Goal: Task Accomplishment & Management: Complete application form

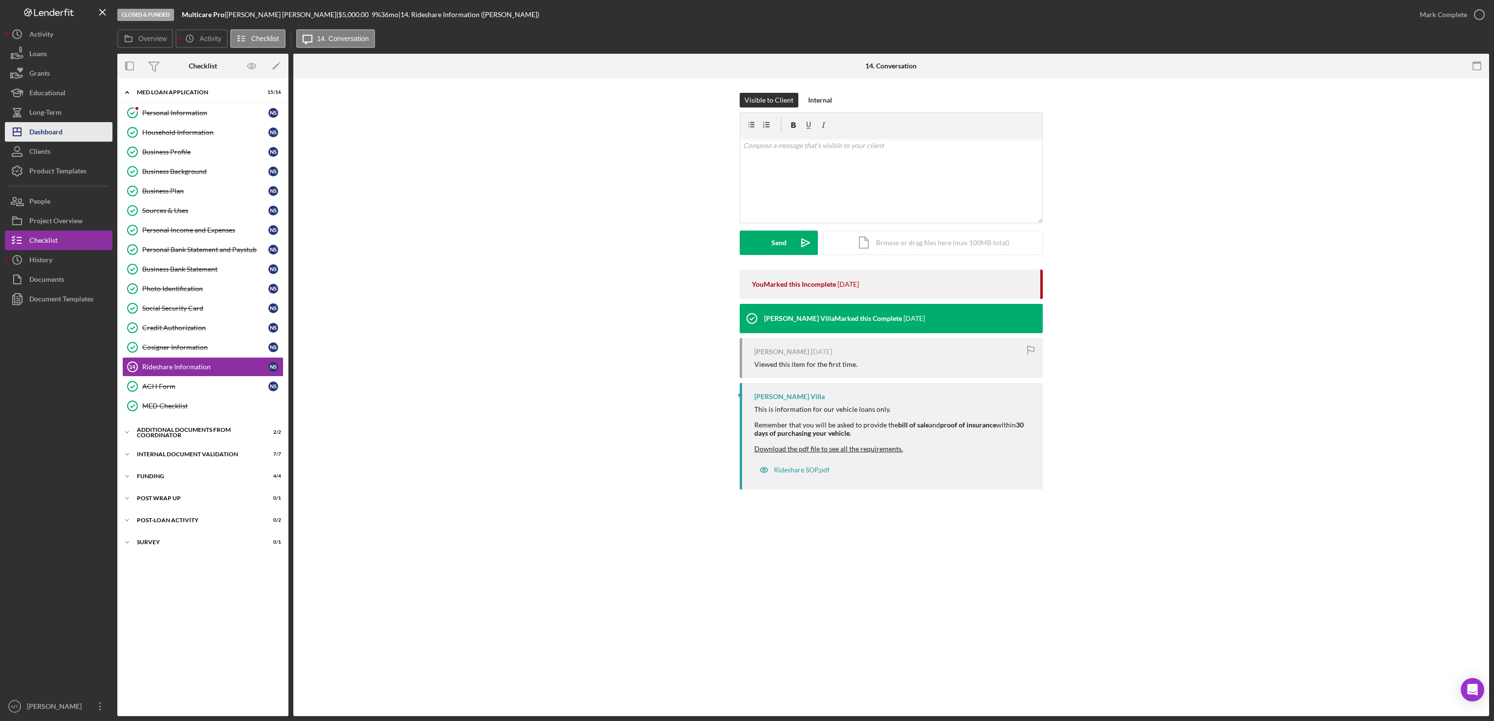
click at [56, 135] on div "Dashboard" at bounding box center [45, 133] width 33 height 22
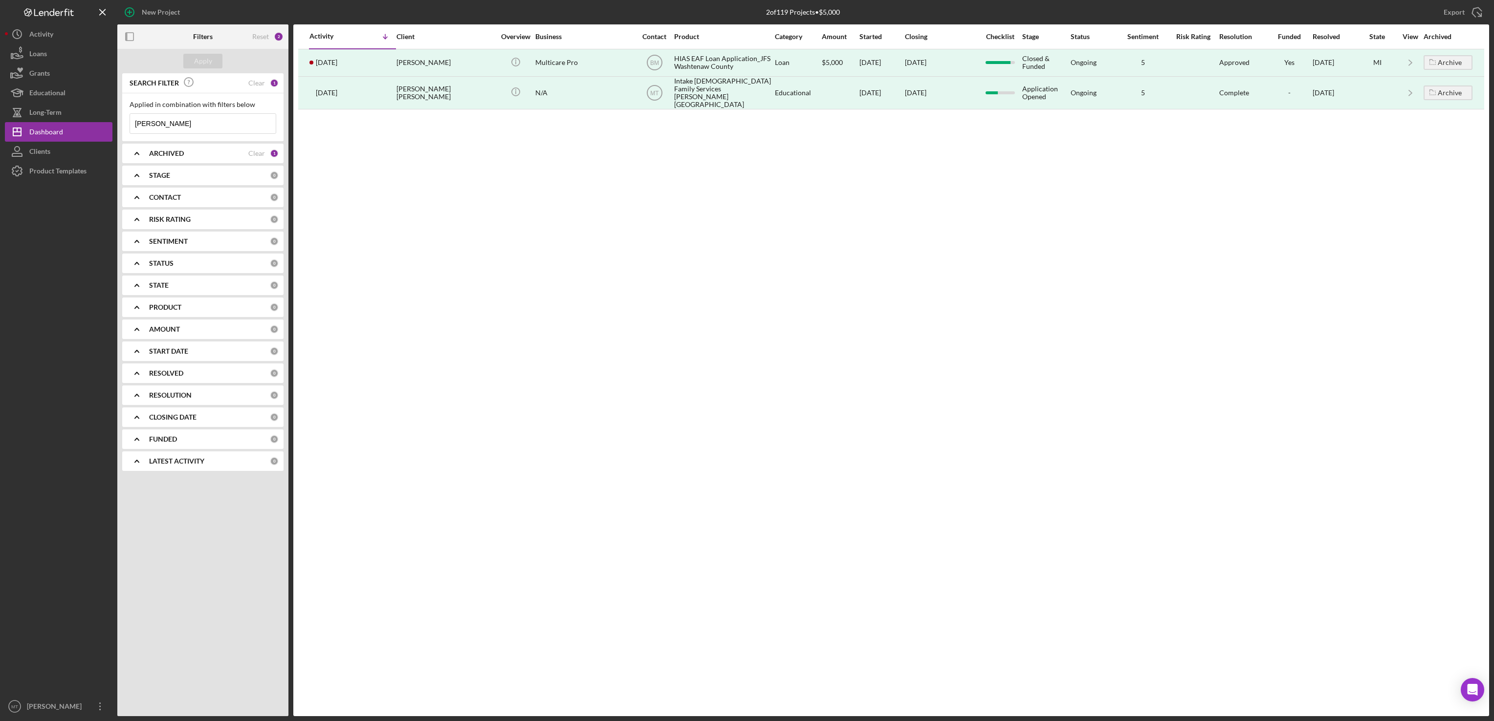
click at [202, 123] on input "[PERSON_NAME]" at bounding box center [203, 124] width 146 height 20
type input "N"
type input "[PERSON_NAME]"
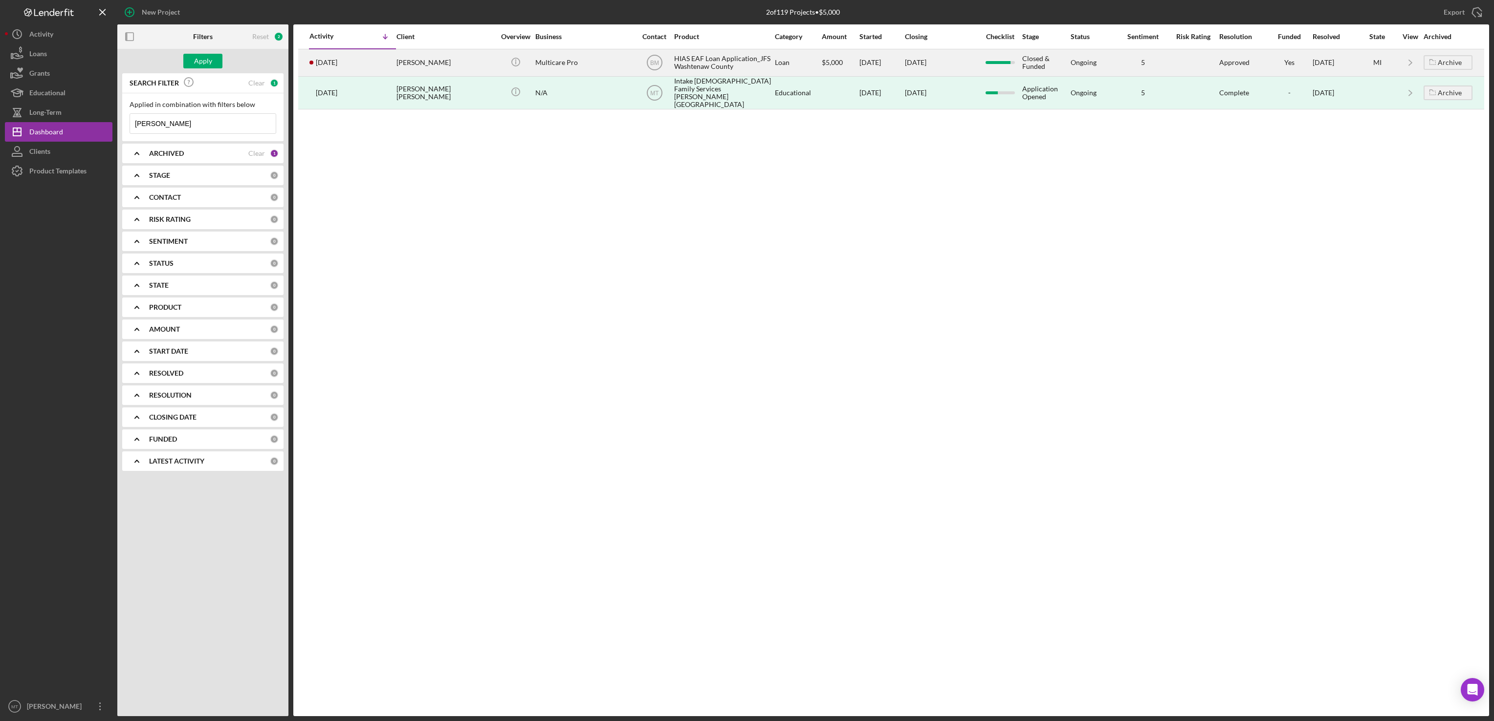
click at [729, 66] on div "HIAS EAF Loan Application_JFS Washtenaw County" at bounding box center [723, 63] width 98 height 26
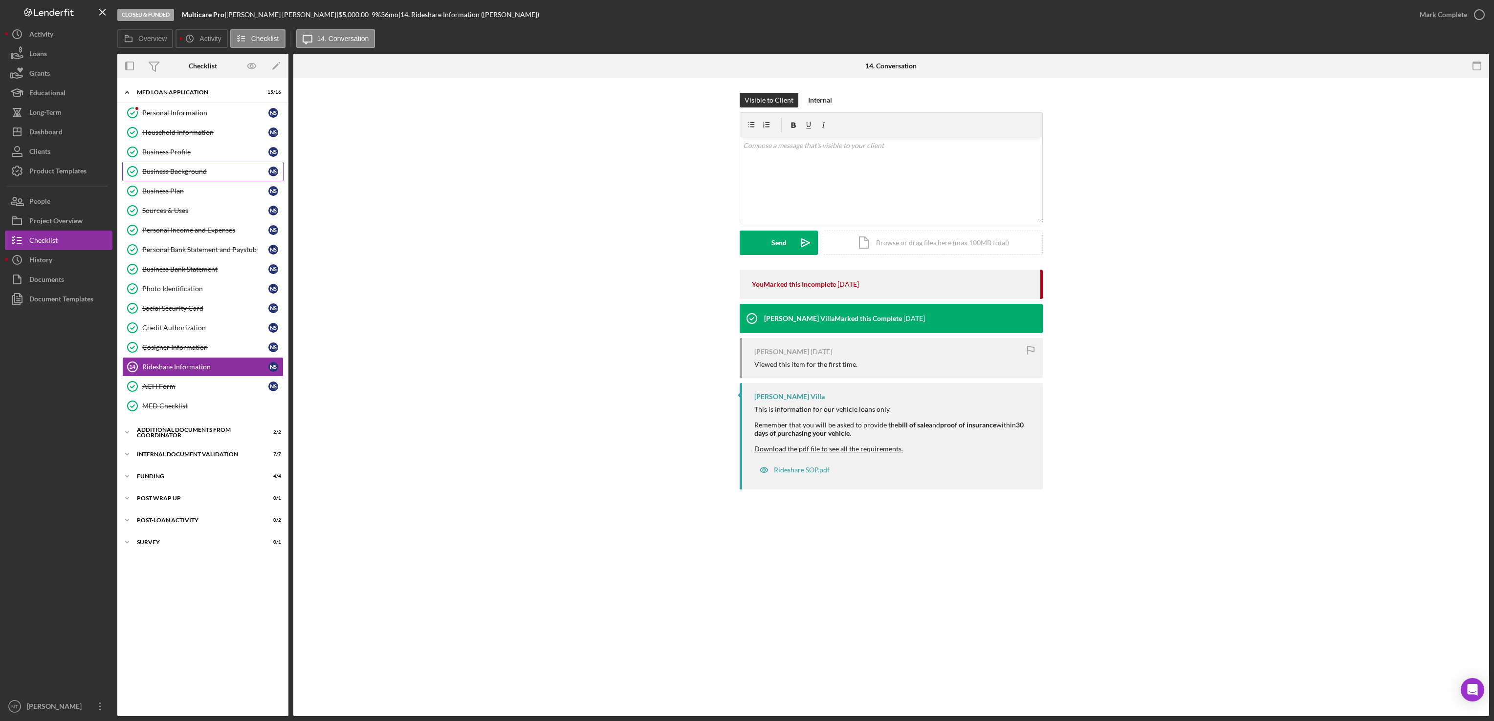
click at [183, 175] on div "Business Background" at bounding box center [205, 172] width 126 height 8
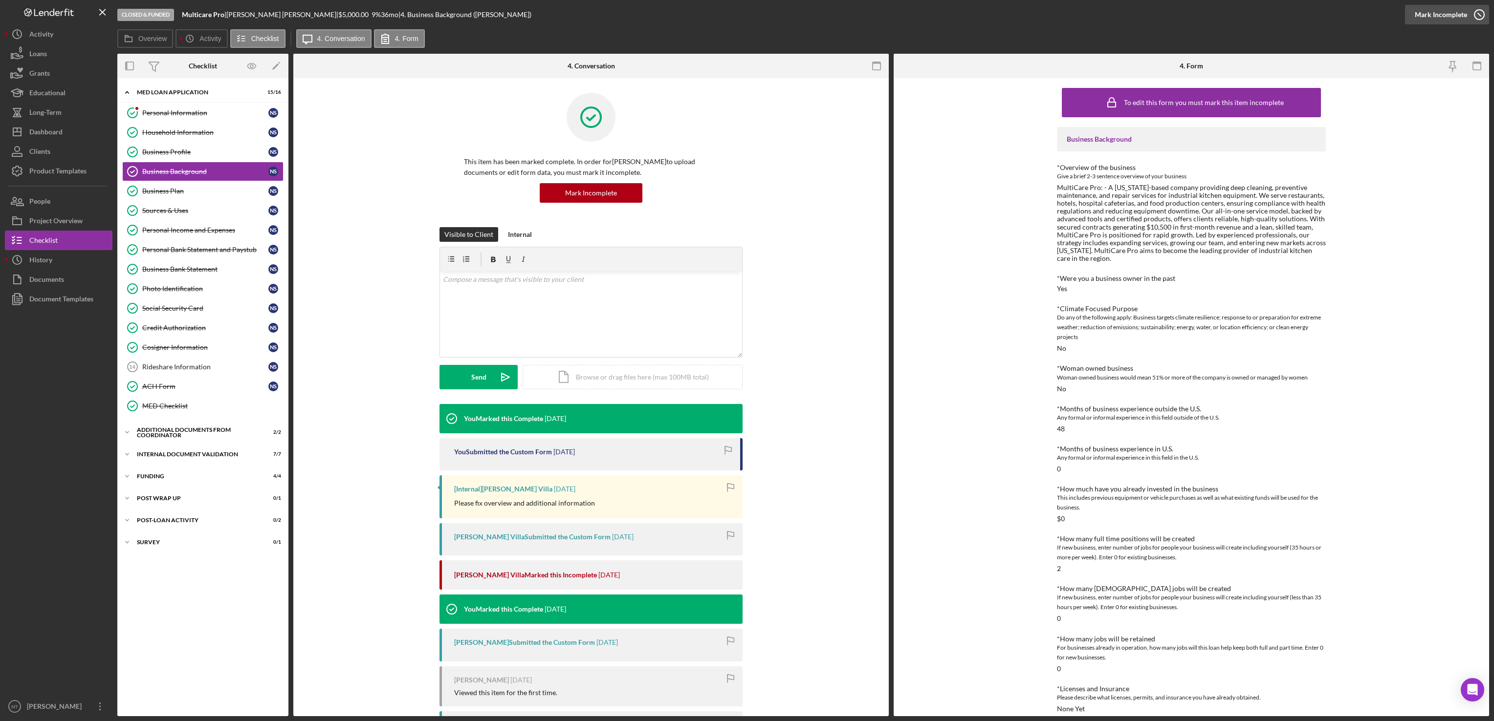
click at [1443, 13] on div "Mark Incomplete" at bounding box center [1440, 15] width 52 height 20
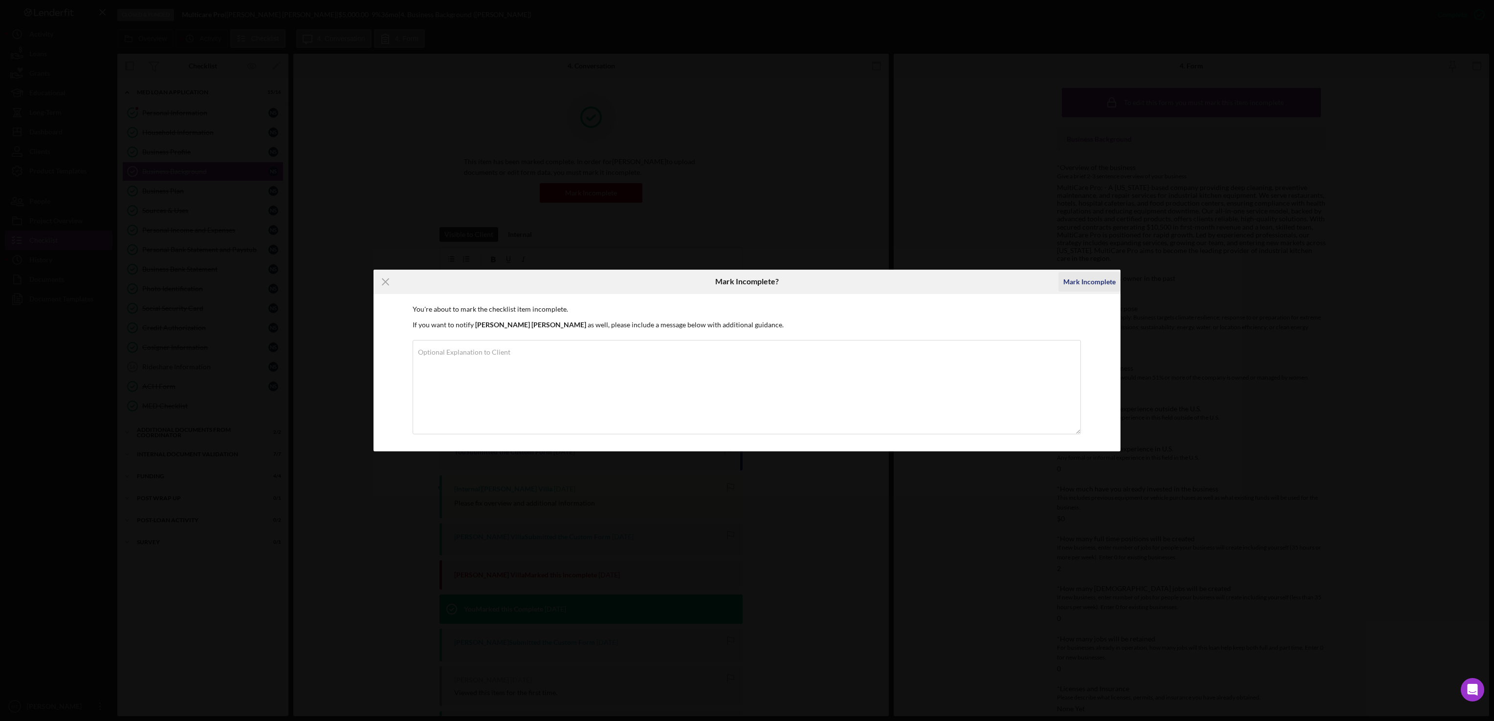
click at [1086, 281] on div "Mark Incomplete" at bounding box center [1089, 282] width 52 height 20
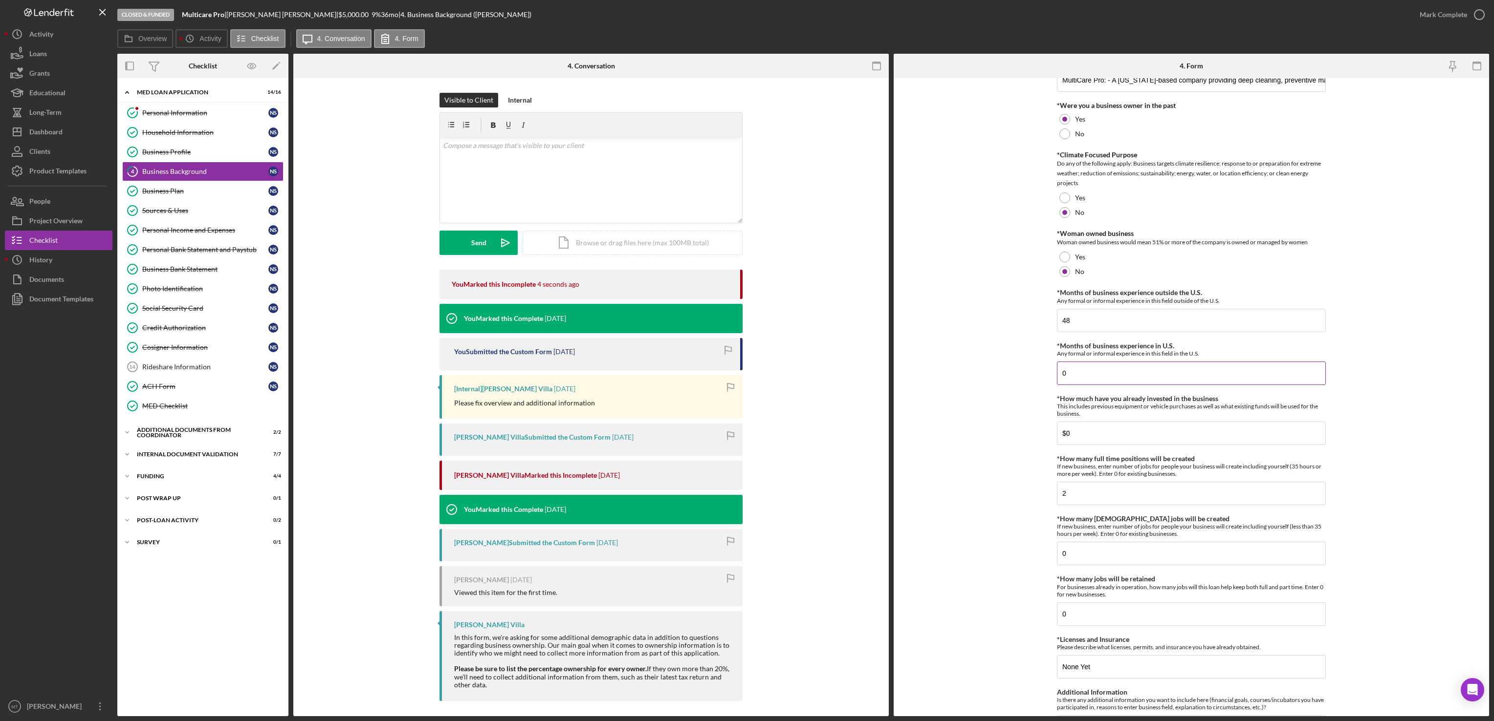
scroll to position [98, 0]
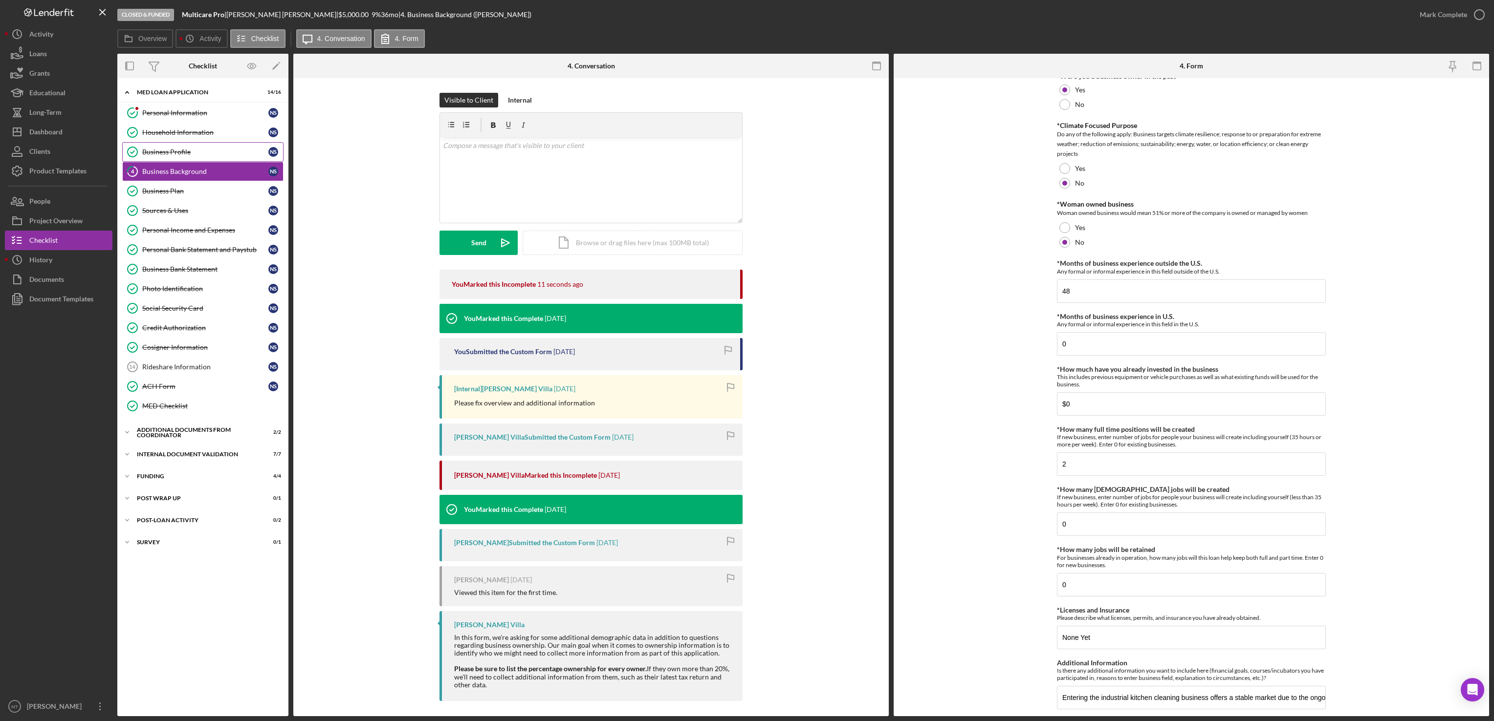
click at [188, 153] on div "Business Profile" at bounding box center [205, 152] width 126 height 8
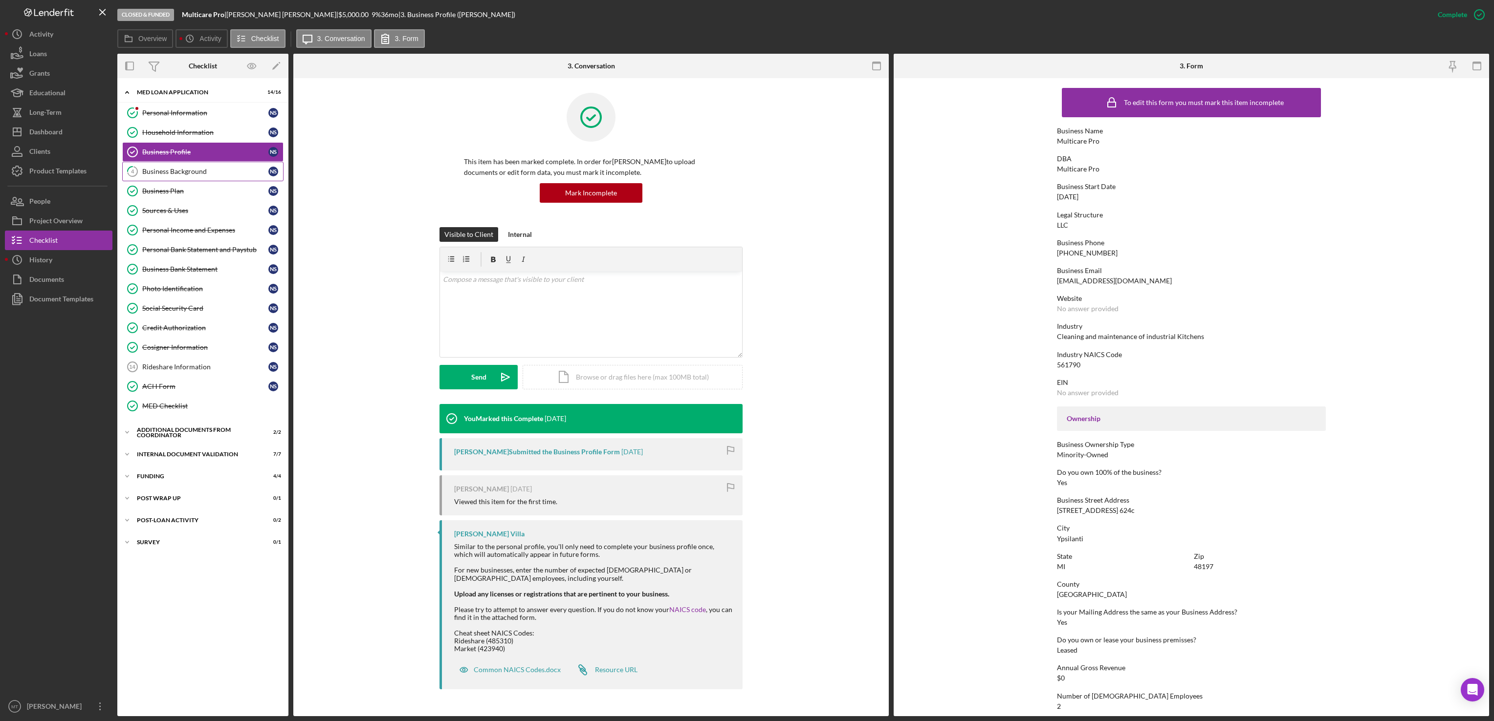
click at [162, 169] on div "Business Background" at bounding box center [205, 172] width 126 height 8
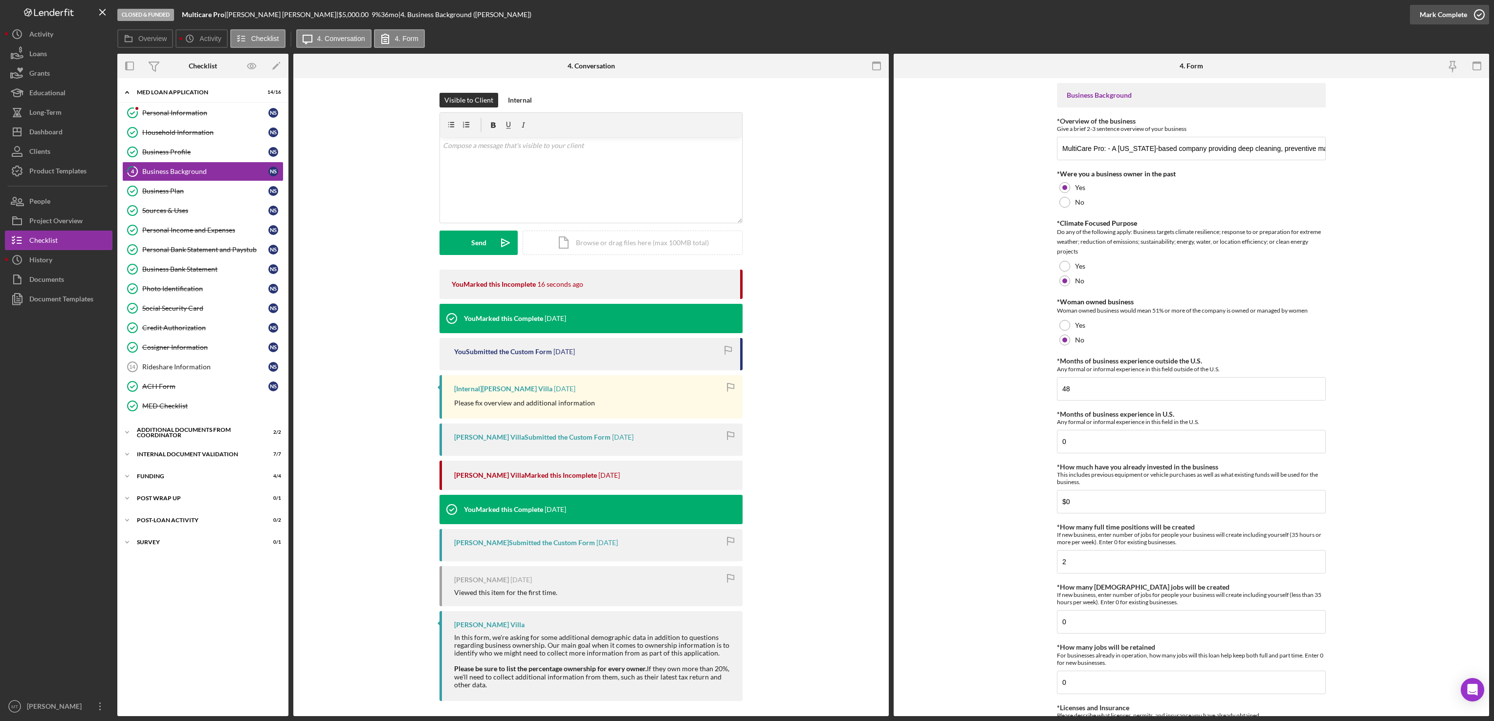
click at [1438, 22] on div "Mark Complete" at bounding box center [1442, 15] width 47 height 20
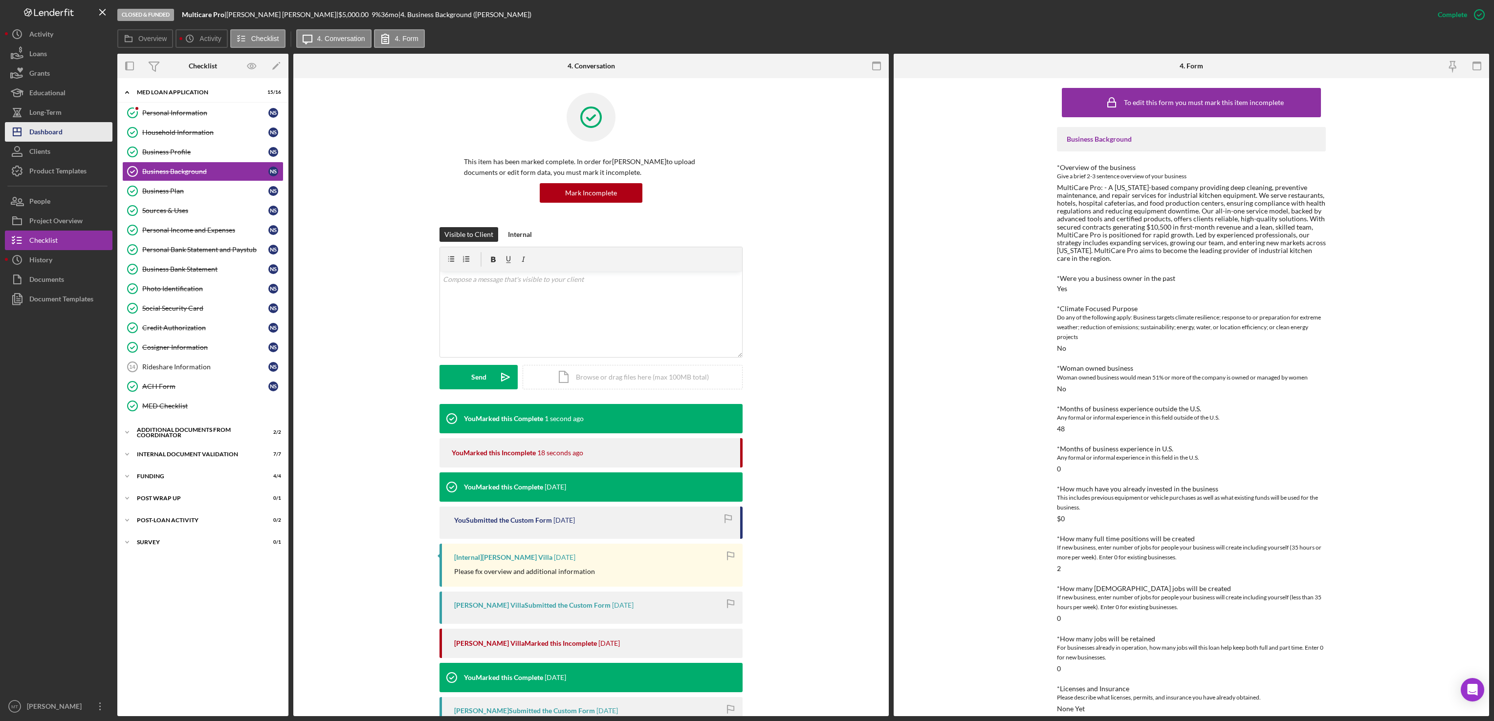
click at [61, 133] on div "Dashboard" at bounding box center [45, 133] width 33 height 22
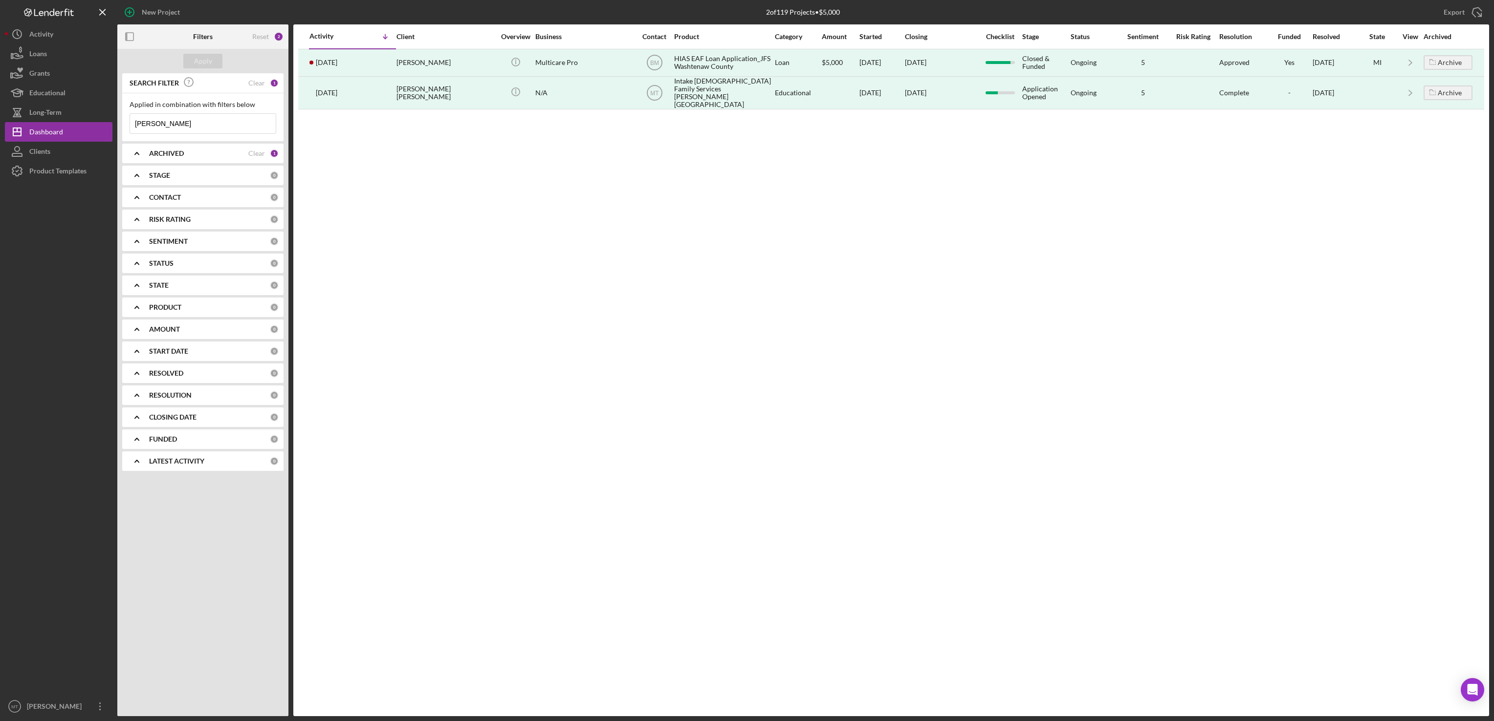
click at [182, 129] on input "[PERSON_NAME]" at bounding box center [203, 124] width 146 height 20
type input "N"
type input "[PERSON_NAME]"
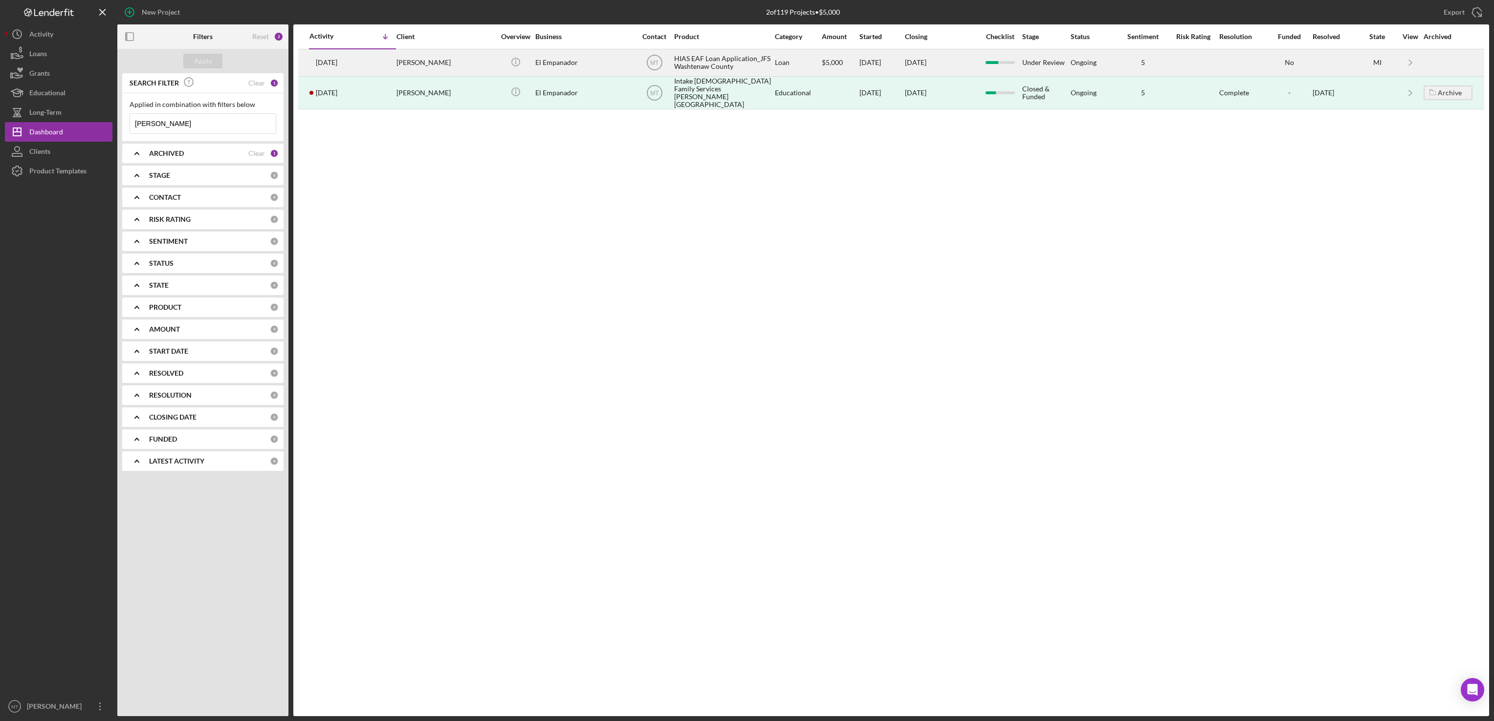
click at [710, 60] on div "HIAS EAF Loan Application_JFS Washtenaw County" at bounding box center [723, 63] width 98 height 26
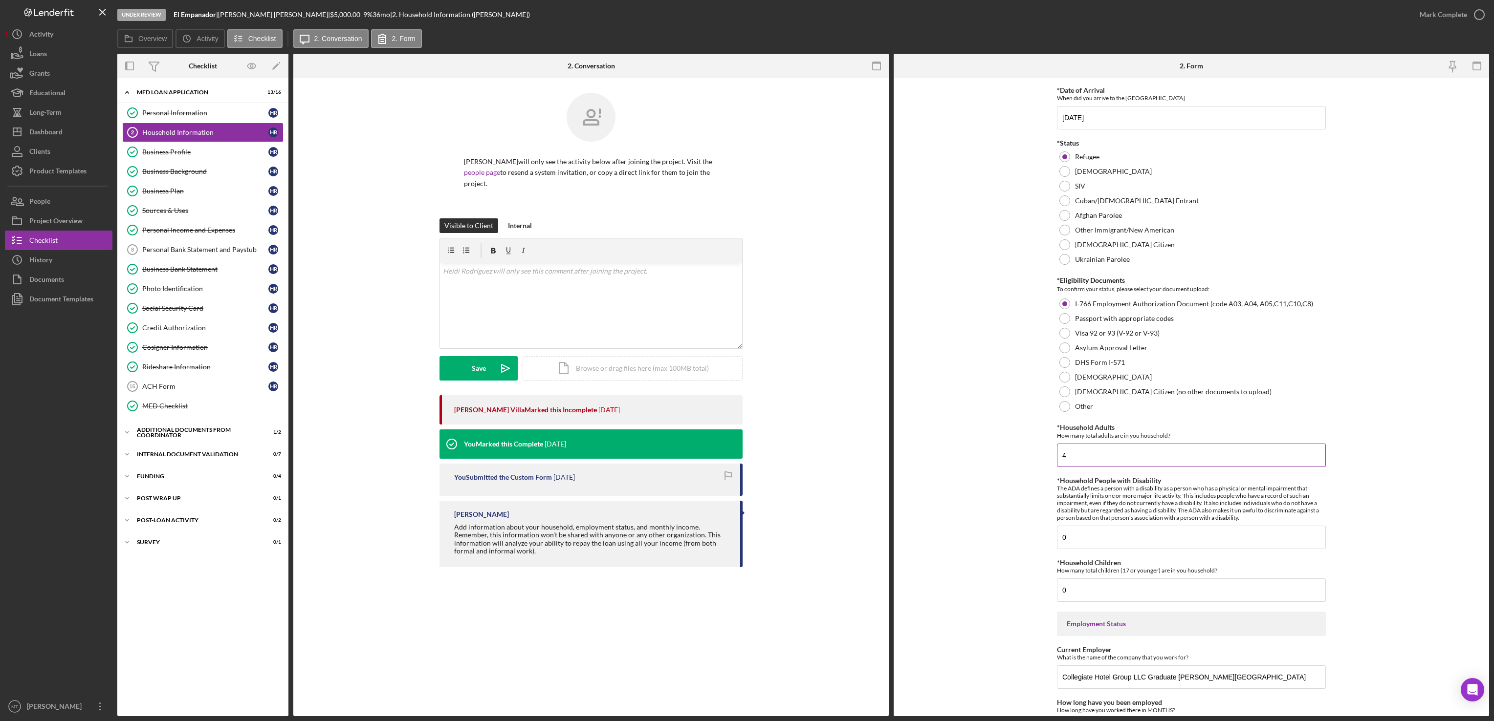
scroll to position [195, 0]
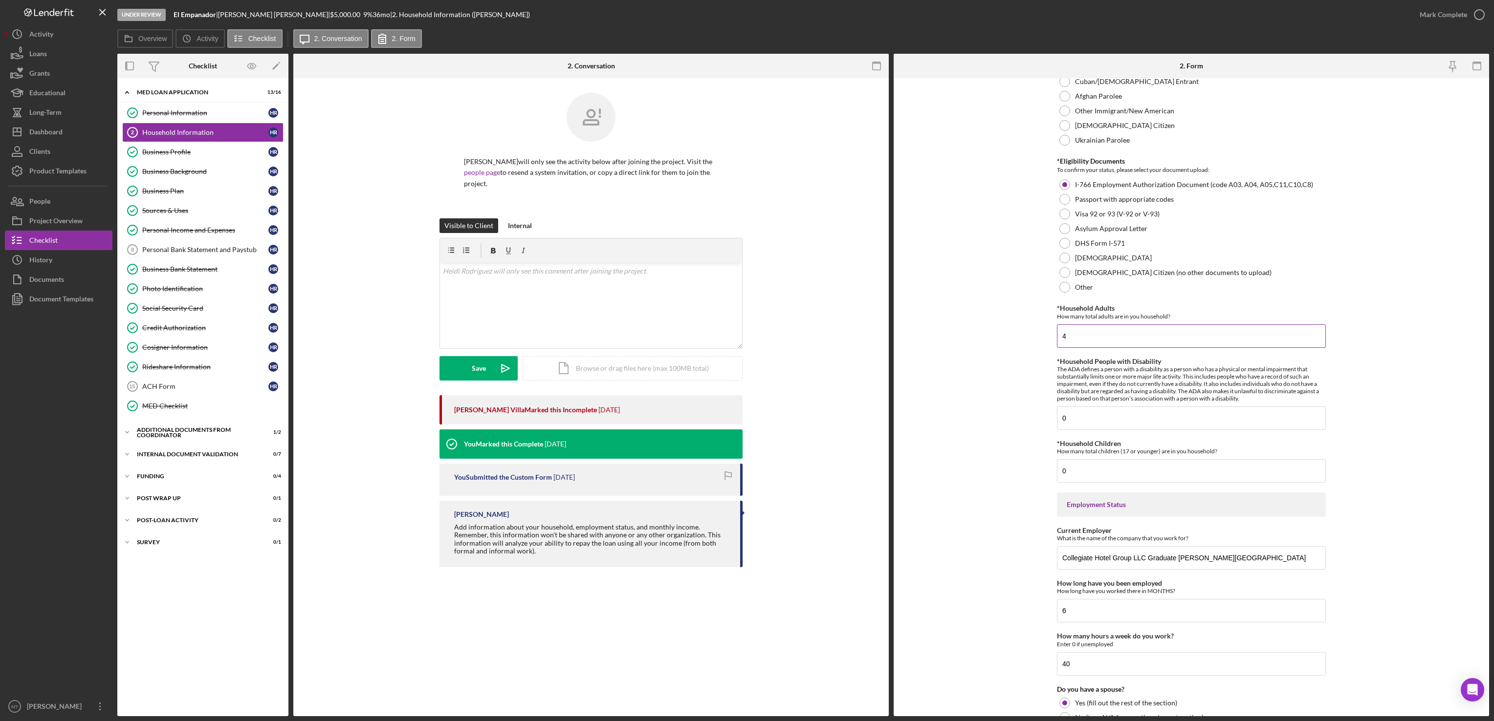
click at [1068, 340] on input "4" at bounding box center [1191, 336] width 269 height 23
type input "1"
click at [1443, 14] on div "Mark Complete" at bounding box center [1442, 15] width 47 height 20
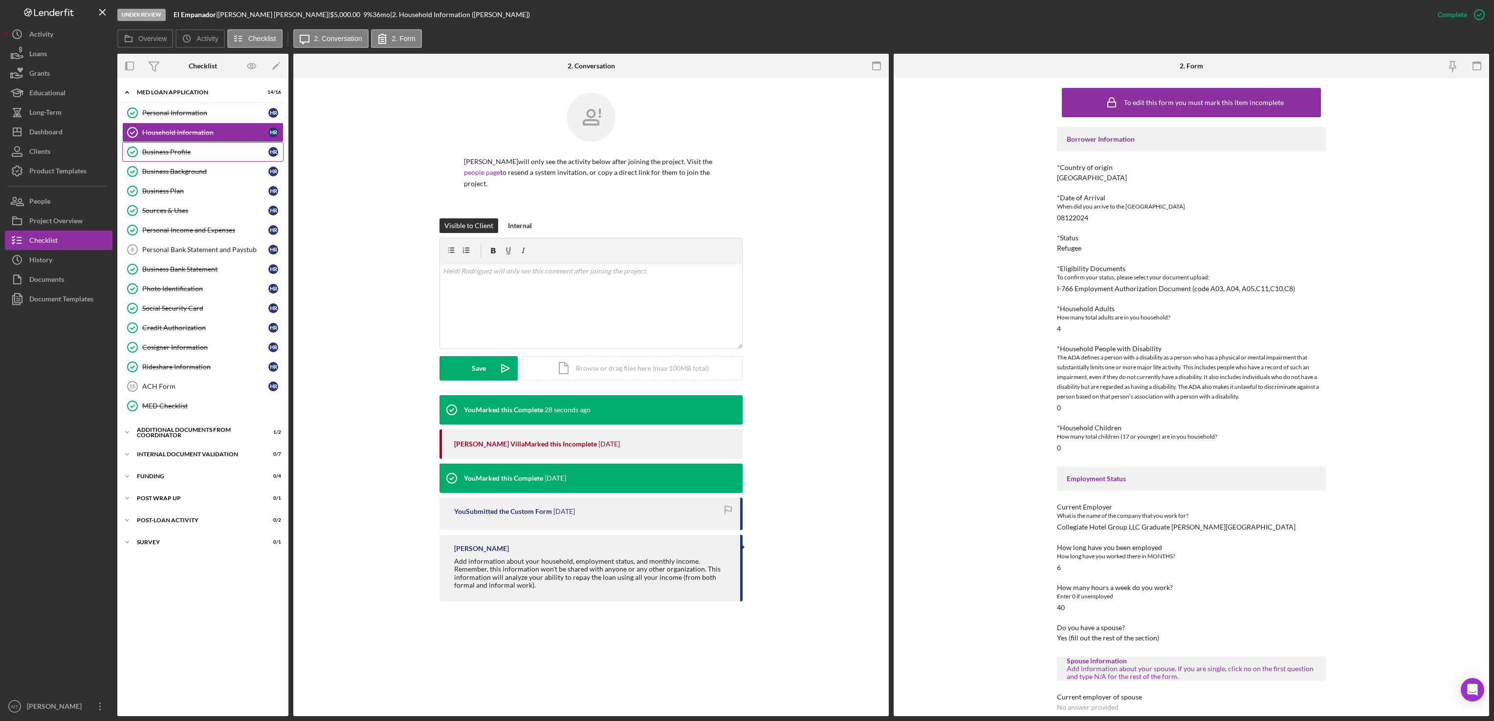
click at [188, 153] on div "Business Profile" at bounding box center [205, 152] width 126 height 8
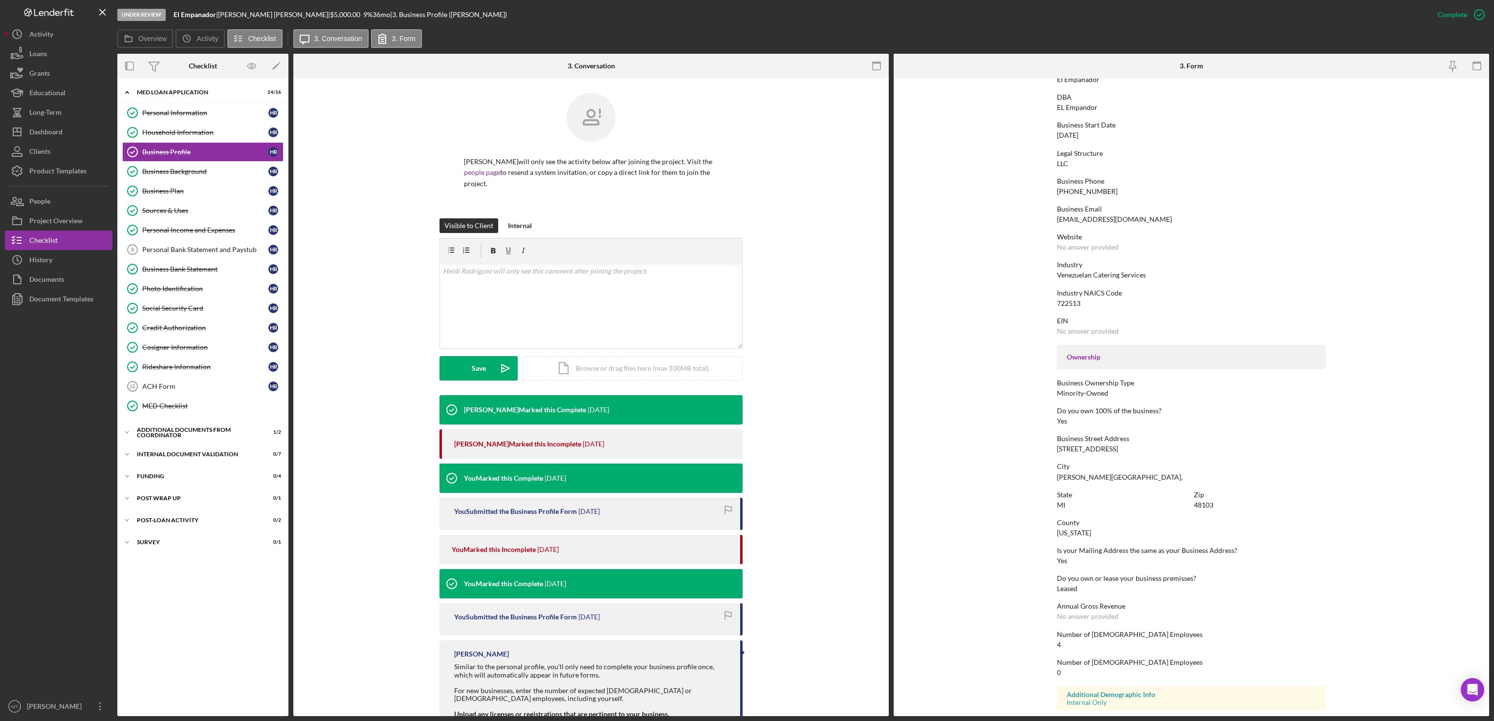
scroll to position [98, 0]
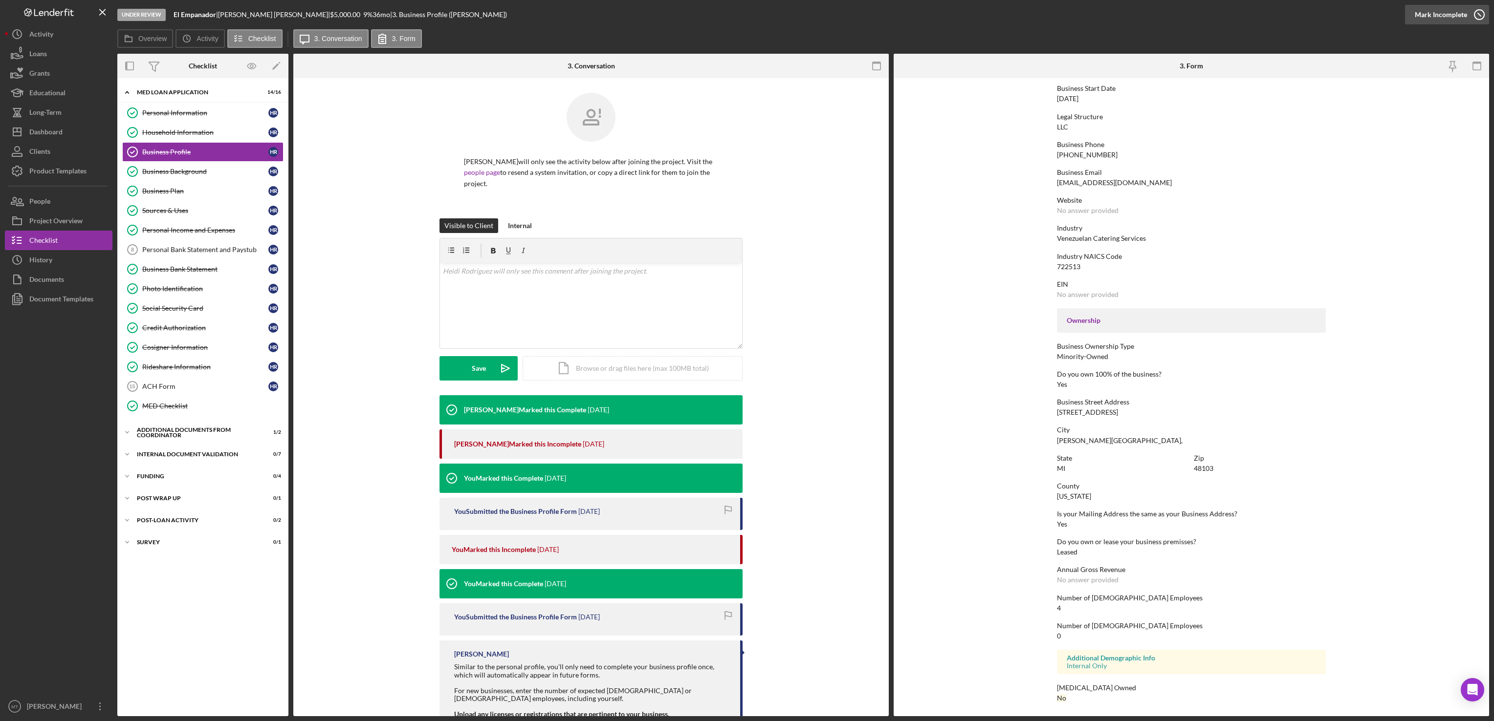
click at [1450, 13] on div "Mark Incomplete" at bounding box center [1440, 15] width 52 height 20
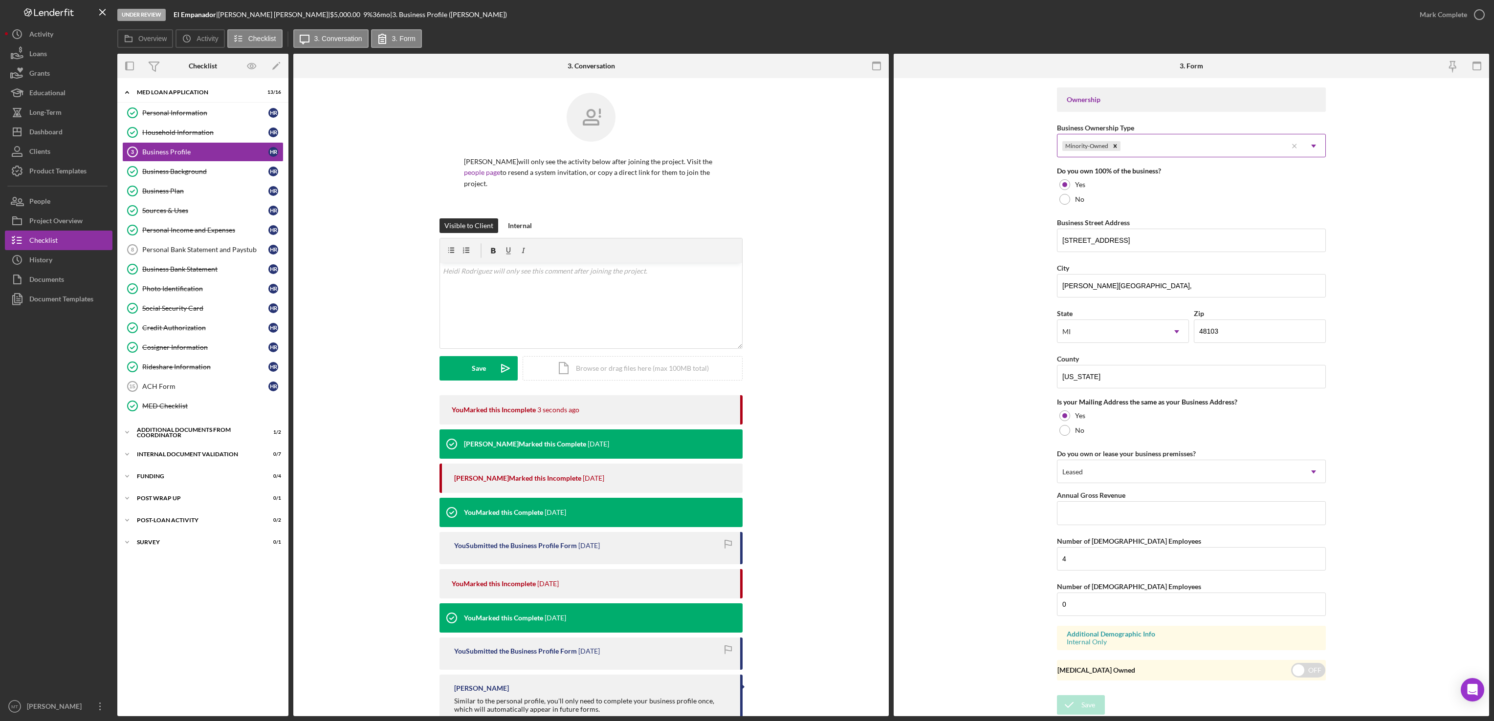
scroll to position [455, 0]
click at [1077, 556] on input "4" at bounding box center [1191, 558] width 269 height 23
type input "1"
click at [1081, 710] on div "Save" at bounding box center [1088, 705] width 14 height 20
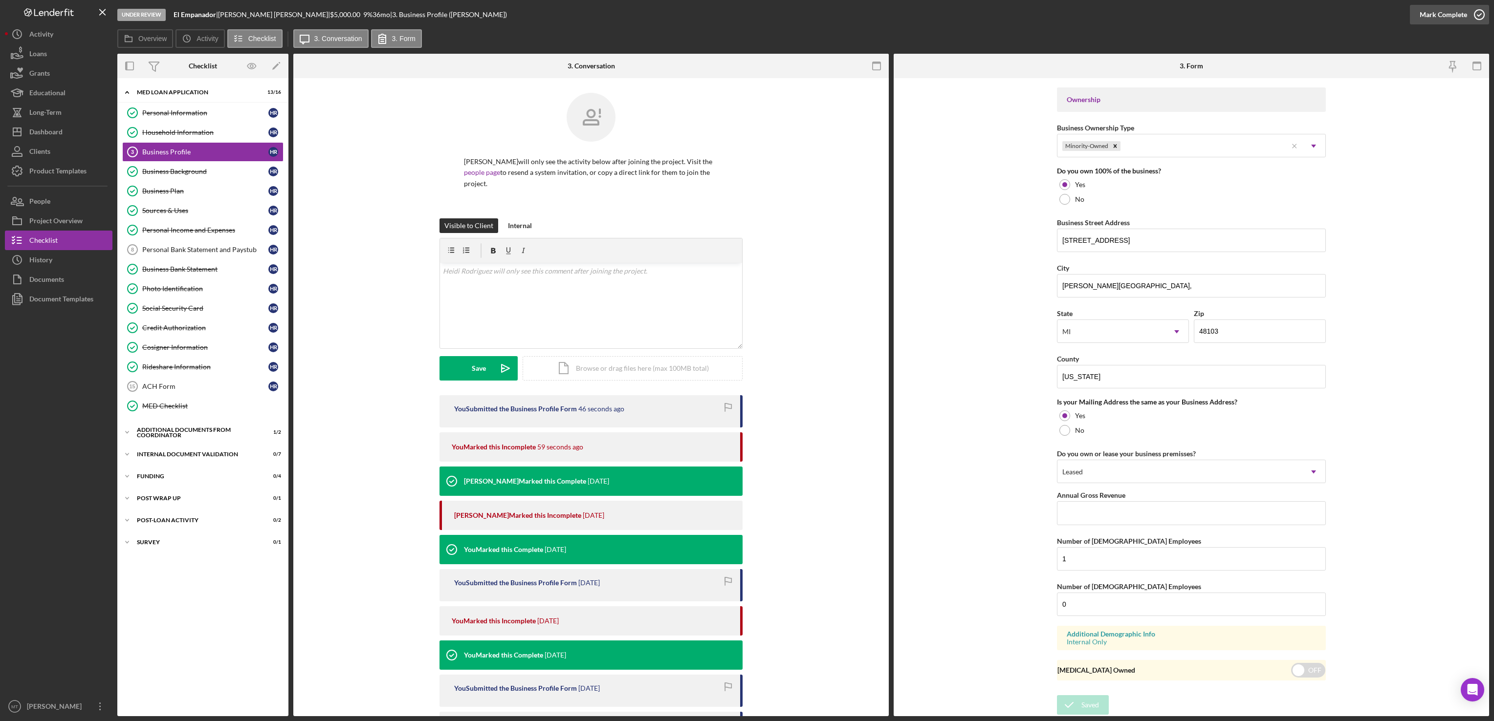
click at [1435, 18] on div "Mark Complete" at bounding box center [1442, 15] width 47 height 20
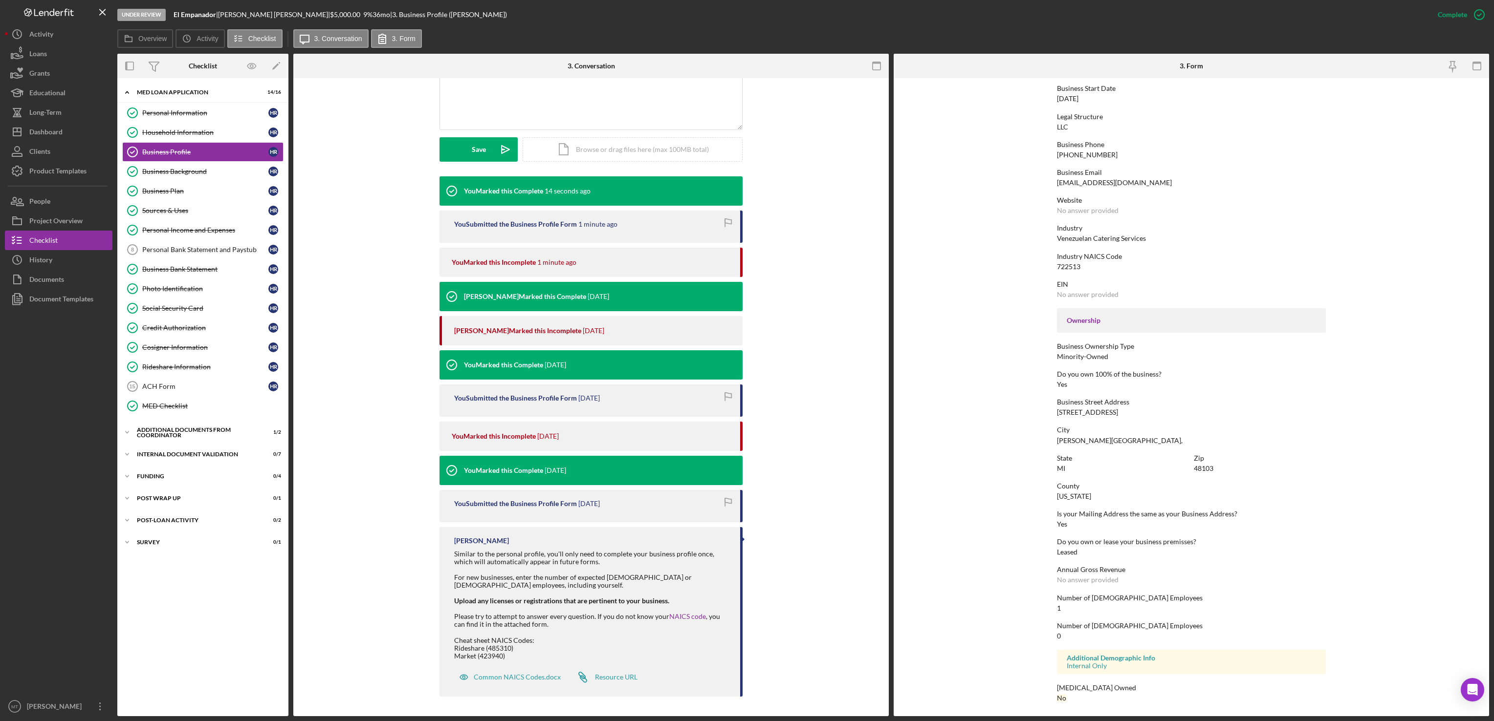
scroll to position [0, 0]
